Goal: Browse casually

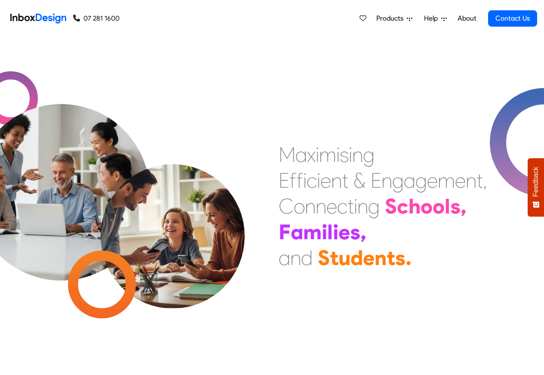
checkbox input "true"
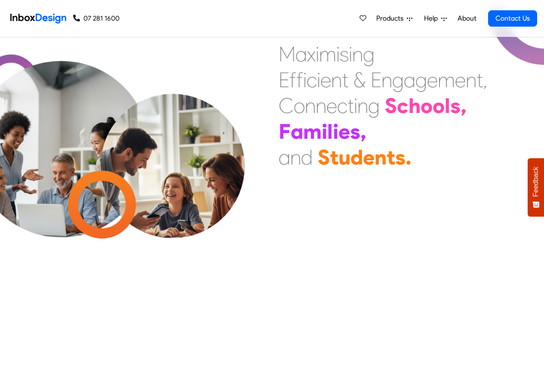
scroll to position [5132, 0]
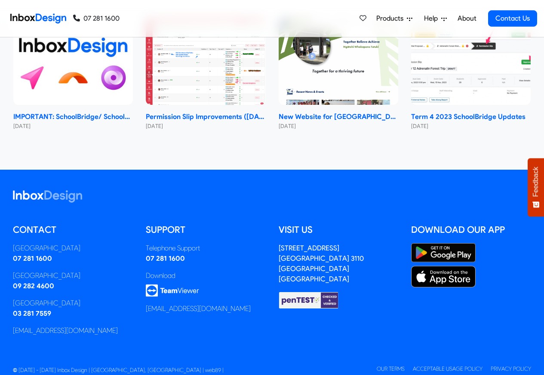
checkbox input "true"
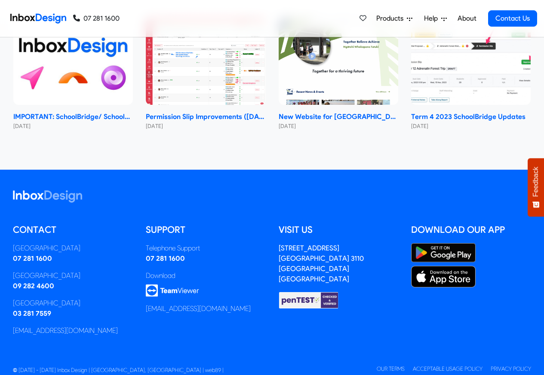
checkbox input "true"
